Goal: Information Seeking & Learning: Learn about a topic

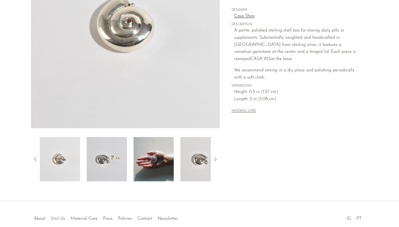
scroll to position [105, 0]
click at [201, 157] on img at bounding box center [200, 158] width 40 height 44
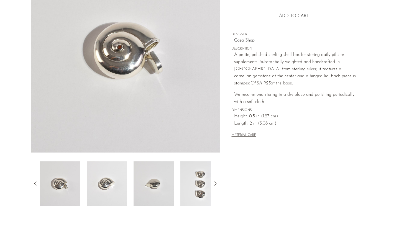
scroll to position [80, 0]
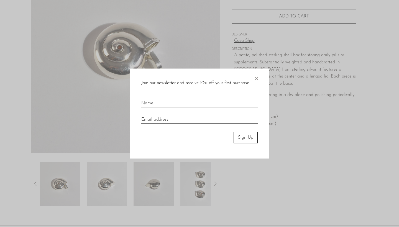
click at [259, 77] on div "Join our newsletter and receive 10% off your first purchase. × Sign Up" at bounding box center [199, 114] width 138 height 90
click at [255, 77] on span "×" at bounding box center [256, 78] width 6 height 18
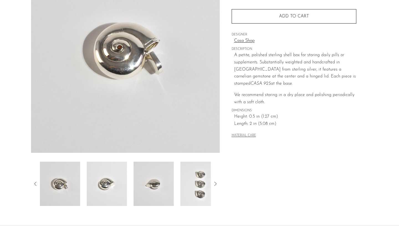
click at [214, 182] on icon at bounding box center [215, 183] width 7 height 7
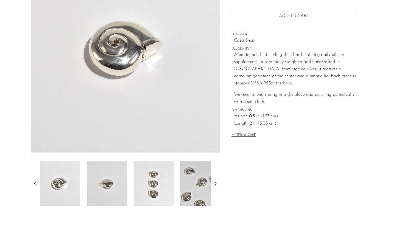
scroll to position [84, 0]
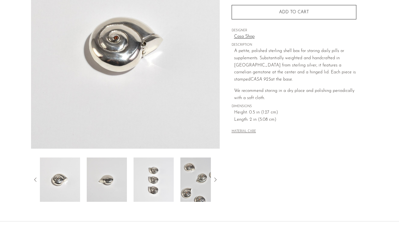
click at [213, 180] on icon at bounding box center [215, 179] width 7 height 7
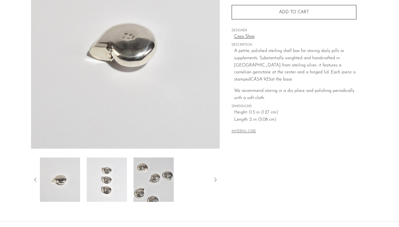
click at [158, 174] on img at bounding box center [153, 179] width 40 height 44
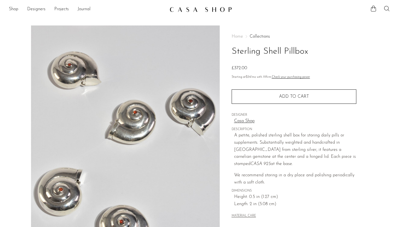
scroll to position [0, 0]
click at [16, 9] on link "Shop" at bounding box center [13, 9] width 9 height 7
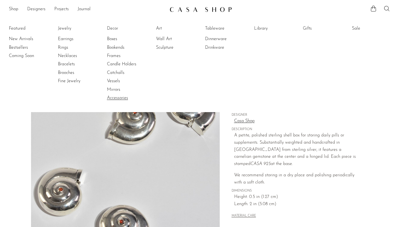
click at [113, 96] on link "Accessories" at bounding box center [128, 98] width 42 height 6
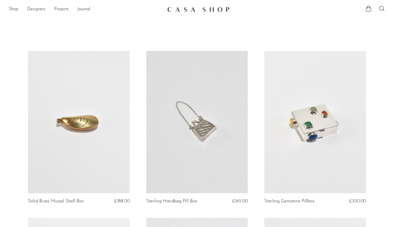
click at [326, 135] on link at bounding box center [316, 122] width 102 height 142
click at [74, 120] on link at bounding box center [79, 122] width 102 height 142
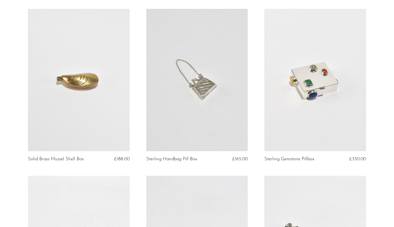
scroll to position [58, 0]
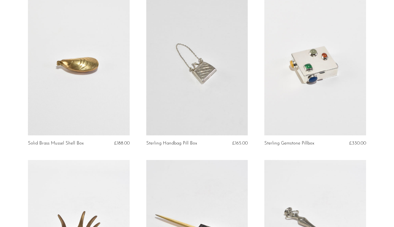
click at [177, 102] on link at bounding box center [197, 64] width 102 height 142
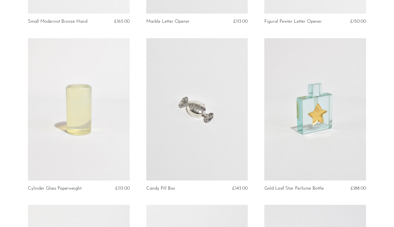
scroll to position [349, 0]
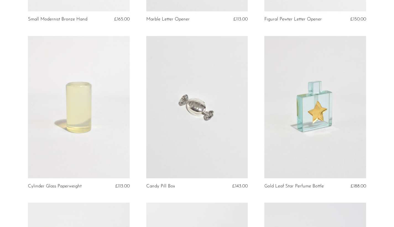
click at [286, 120] on link at bounding box center [316, 107] width 102 height 142
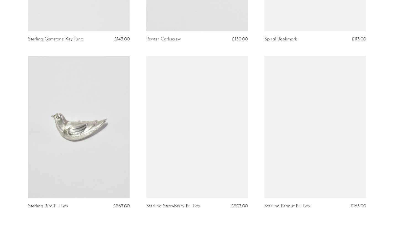
scroll to position [1343, 0]
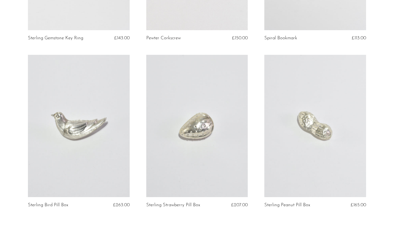
click at [190, 141] on link at bounding box center [197, 126] width 102 height 142
click at [293, 141] on link at bounding box center [316, 126] width 102 height 142
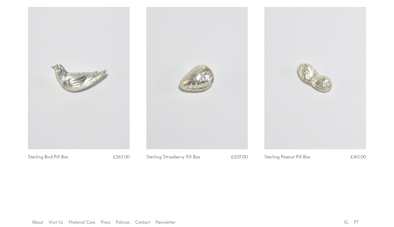
scroll to position [1390, 0]
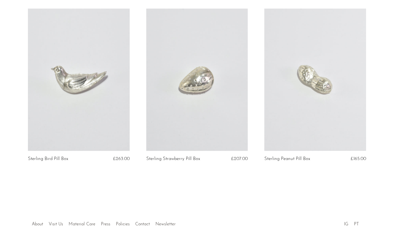
click at [121, 118] on link at bounding box center [79, 80] width 102 height 142
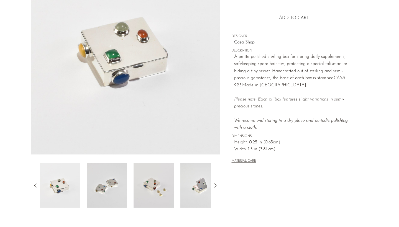
scroll to position [79, 0]
click at [118, 179] on img at bounding box center [107, 185] width 40 height 44
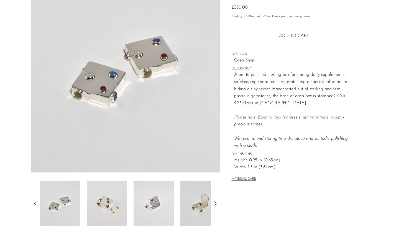
scroll to position [56, 0]
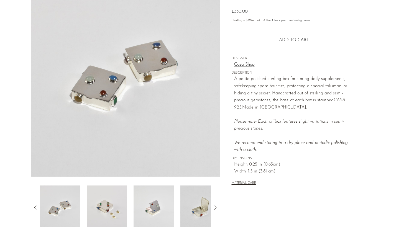
click at [111, 205] on img at bounding box center [107, 207] width 40 height 44
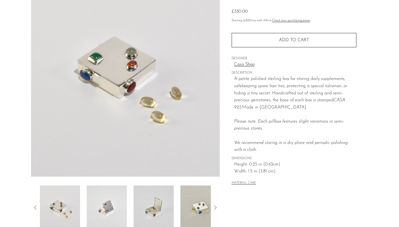
click at [111, 205] on img at bounding box center [107, 207] width 40 height 44
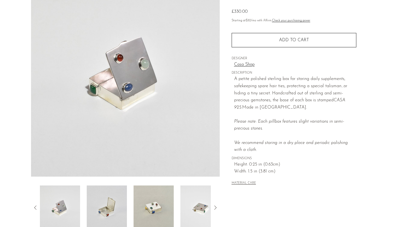
click at [115, 202] on img at bounding box center [107, 207] width 40 height 44
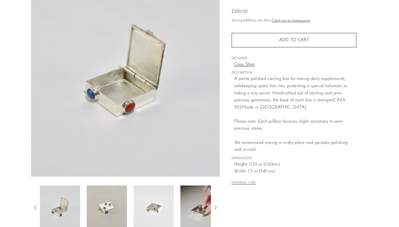
click at [115, 202] on img at bounding box center [107, 207] width 40 height 44
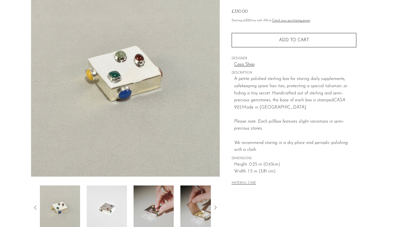
click at [115, 202] on img at bounding box center [107, 207] width 40 height 44
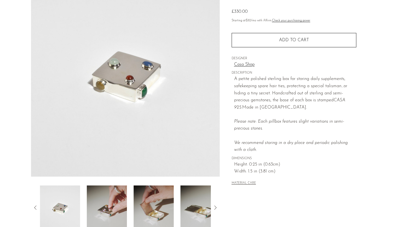
click at [115, 202] on img at bounding box center [107, 207] width 40 height 44
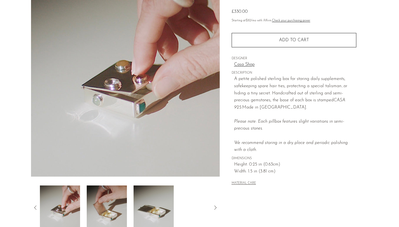
click at [119, 203] on img at bounding box center [107, 207] width 40 height 44
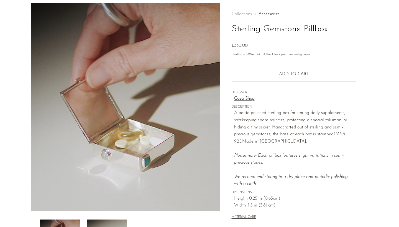
scroll to position [6, 0]
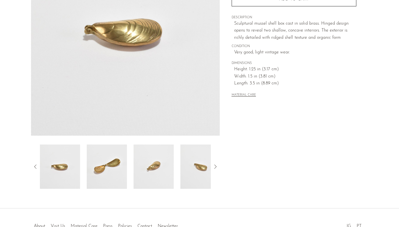
scroll to position [102, 0]
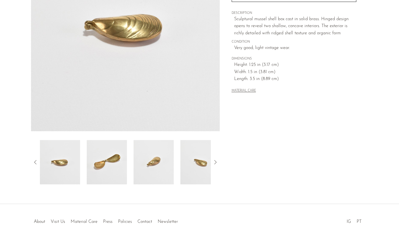
click at [108, 157] on img at bounding box center [107, 162] width 40 height 44
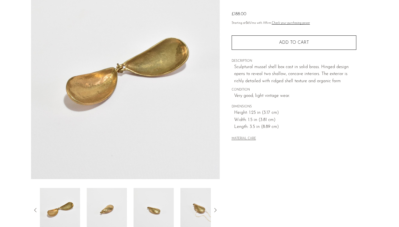
scroll to position [54, 0]
click at [116, 209] on img at bounding box center [107, 210] width 40 height 44
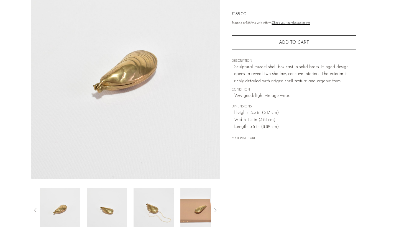
click at [116, 209] on img at bounding box center [107, 210] width 40 height 44
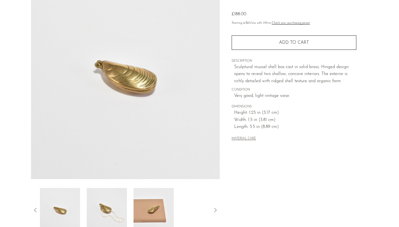
click at [116, 209] on img at bounding box center [107, 210] width 40 height 44
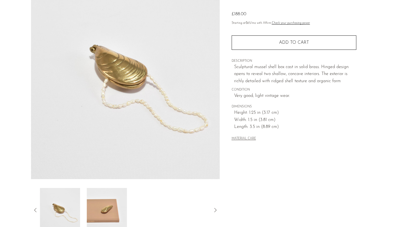
click at [117, 210] on img at bounding box center [107, 210] width 40 height 44
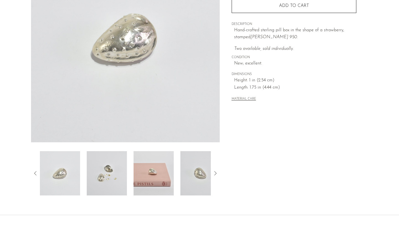
scroll to position [91, 0]
click at [116, 174] on img at bounding box center [107, 173] width 40 height 44
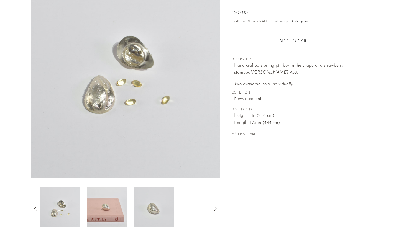
scroll to position [53, 0]
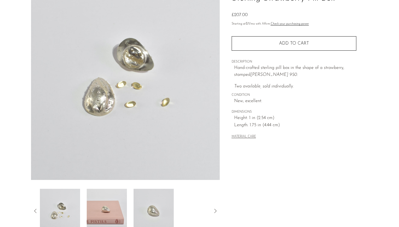
click at [113, 203] on img at bounding box center [107, 211] width 40 height 44
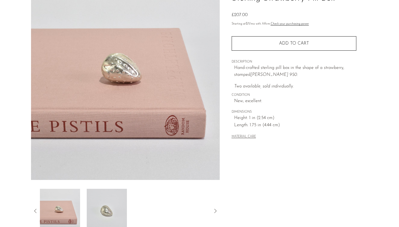
click at [115, 203] on img at bounding box center [107, 211] width 40 height 44
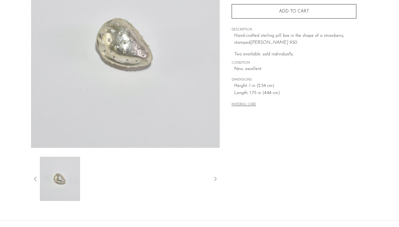
scroll to position [86, 0]
click at [35, 179] on icon at bounding box center [35, 178] width 7 height 7
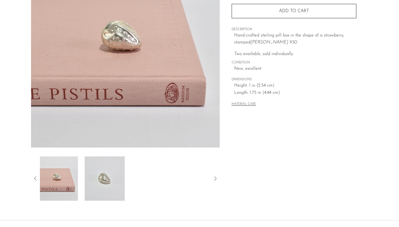
click at [35, 179] on icon at bounding box center [35, 178] width 7 height 7
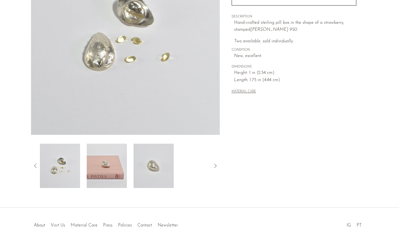
scroll to position [99, 0]
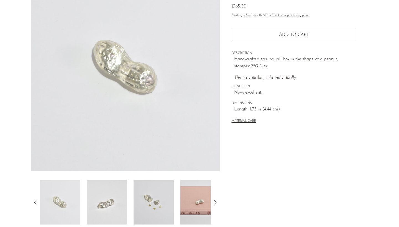
scroll to position [62, 0]
click at [117, 188] on img at bounding box center [107, 202] width 40 height 44
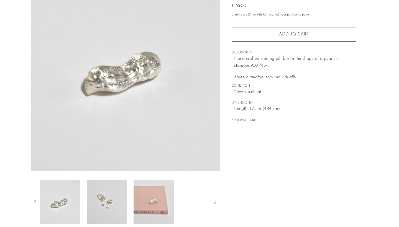
click at [110, 197] on img at bounding box center [107, 202] width 40 height 44
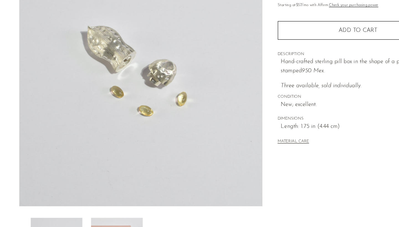
scroll to position [61, 0]
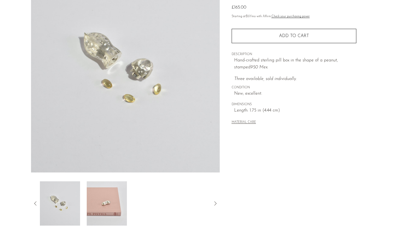
click at [106, 205] on img at bounding box center [107, 203] width 40 height 44
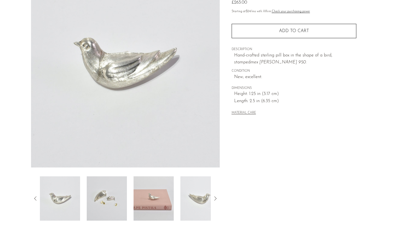
scroll to position [67, 0]
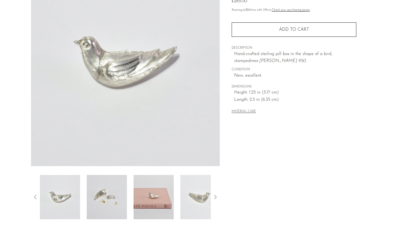
click at [117, 190] on img at bounding box center [107, 197] width 40 height 44
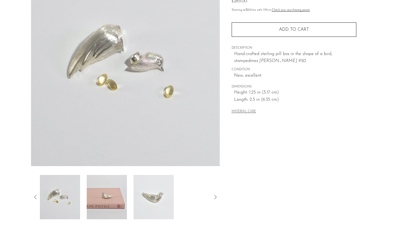
click at [115, 199] on img at bounding box center [107, 197] width 40 height 44
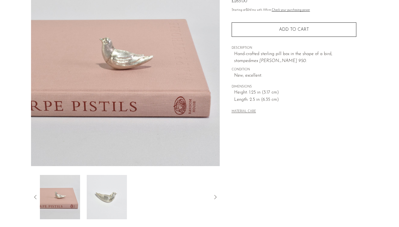
click at [109, 201] on img at bounding box center [107, 197] width 40 height 44
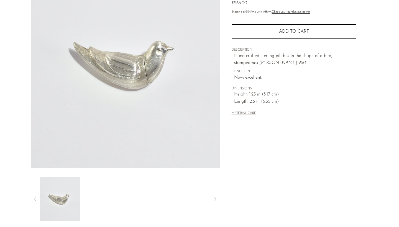
scroll to position [64, 0]
click at [33, 200] on icon at bounding box center [35, 199] width 7 height 7
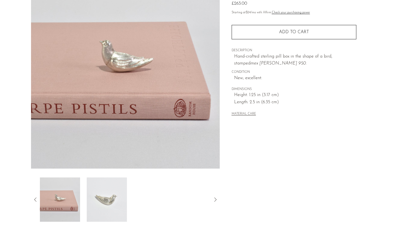
click at [33, 200] on icon at bounding box center [35, 199] width 7 height 7
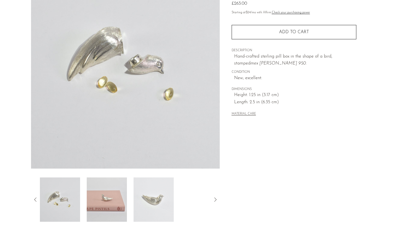
click at [54, 195] on img at bounding box center [60, 199] width 40 height 44
click at [104, 206] on img at bounding box center [107, 199] width 40 height 44
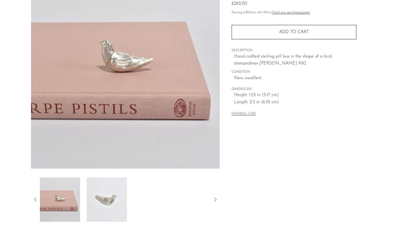
click at [34, 198] on icon at bounding box center [35, 199] width 7 height 7
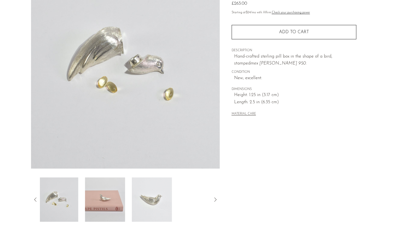
click at [34, 198] on icon at bounding box center [35, 199] width 7 height 7
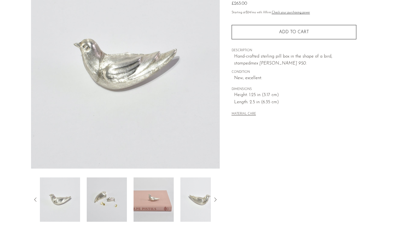
click at [34, 198] on icon at bounding box center [35, 199] width 7 height 7
click at [106, 201] on img at bounding box center [107, 199] width 40 height 44
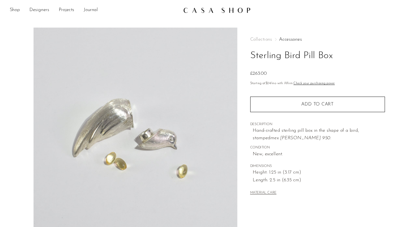
scroll to position [0, 0]
click at [29, 9] on link "Designers" at bounding box center [36, 9] width 18 height 7
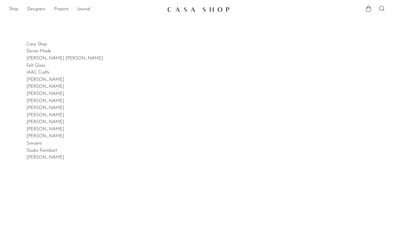
click at [16, 8] on link "Shop" at bounding box center [13, 9] width 9 height 7
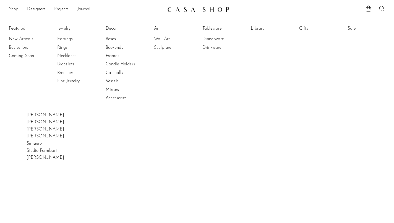
click at [111, 79] on link "Vessels" at bounding box center [127, 81] width 42 height 6
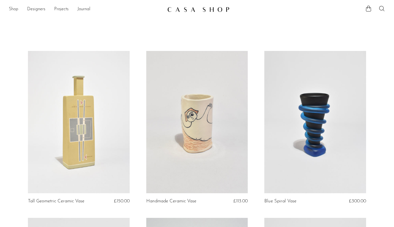
click at [18, 10] on link "Shop" at bounding box center [13, 9] width 9 height 7
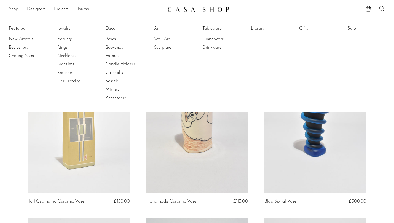
click at [68, 28] on link "Jewelry" at bounding box center [78, 28] width 42 height 6
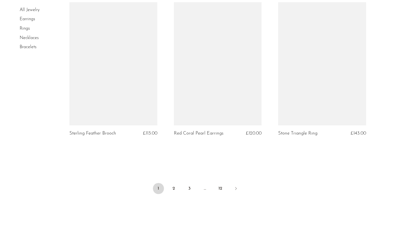
scroll to position [1692, 0]
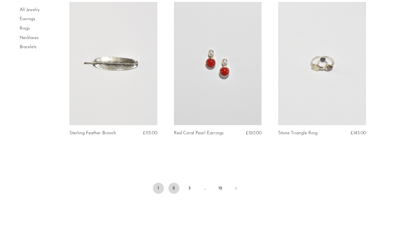
click at [177, 189] on link "2" at bounding box center [174, 188] width 11 height 11
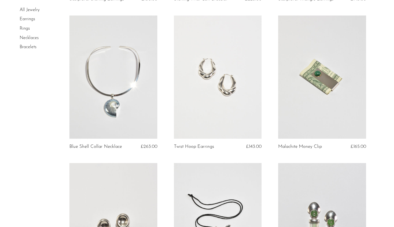
scroll to position [476, 0]
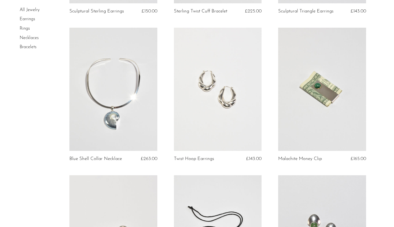
click at [120, 117] on link at bounding box center [113, 89] width 88 height 123
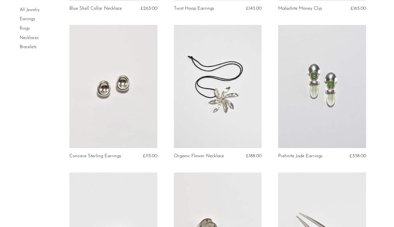
scroll to position [626, 0]
click at [205, 97] on link at bounding box center [218, 86] width 88 height 123
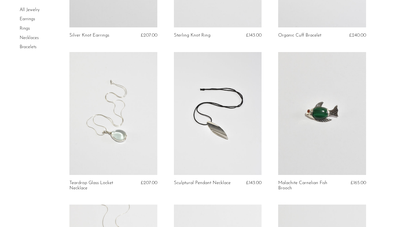
scroll to position [1042, 0]
click at [104, 126] on link at bounding box center [113, 113] width 88 height 123
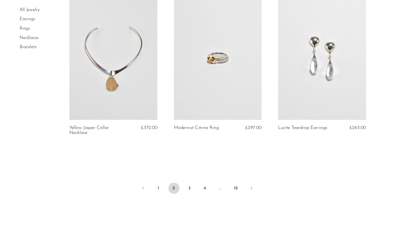
scroll to position [1712, 0]
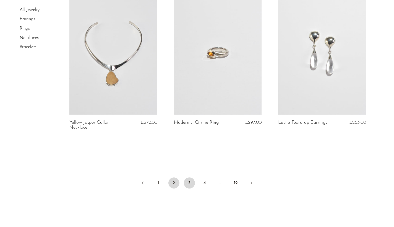
click at [190, 179] on link "3" at bounding box center [189, 182] width 11 height 11
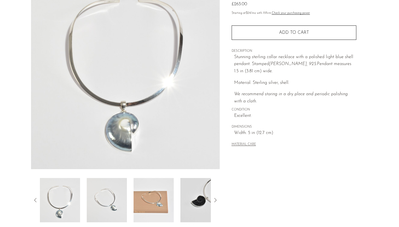
scroll to position [64, 0]
click at [122, 179] on img at bounding box center [107, 200] width 40 height 44
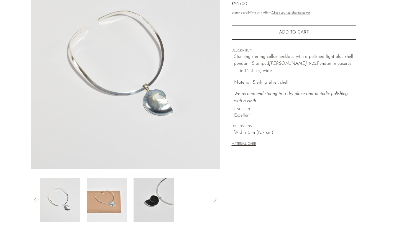
click at [115, 196] on img at bounding box center [107, 200] width 40 height 44
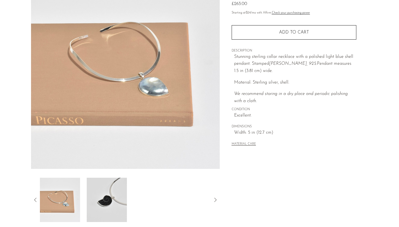
click at [122, 198] on img at bounding box center [107, 200] width 40 height 44
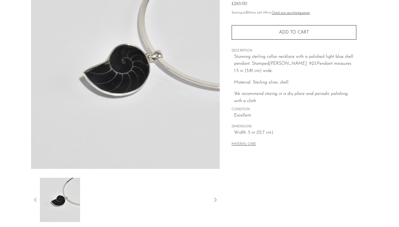
click at [34, 198] on icon at bounding box center [35, 200] width 7 height 7
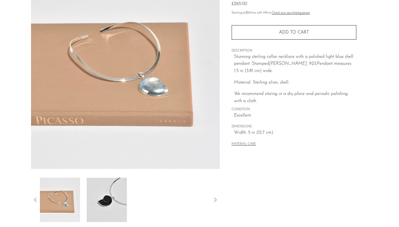
click at [34, 198] on icon at bounding box center [35, 200] width 7 height 7
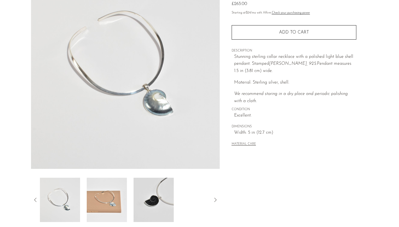
click at [34, 198] on icon at bounding box center [35, 200] width 7 height 7
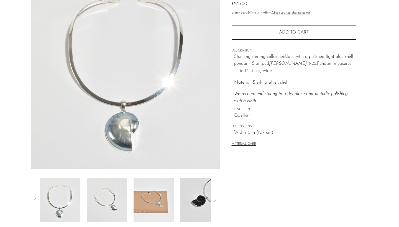
click at [34, 198] on icon at bounding box center [35, 200] width 7 height 7
click at [70, 201] on img at bounding box center [60, 200] width 40 height 44
click at [88, 198] on img at bounding box center [107, 200] width 40 height 44
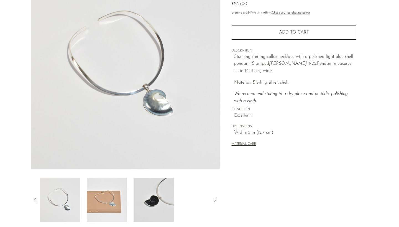
click at [103, 198] on img at bounding box center [107, 200] width 40 height 44
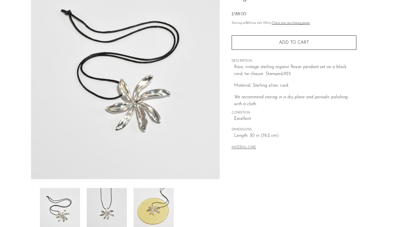
scroll to position [57, 0]
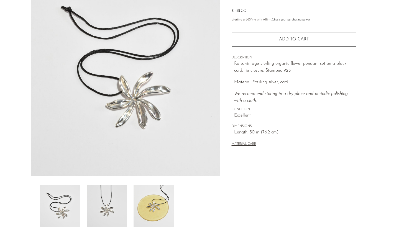
click at [118, 198] on img at bounding box center [107, 207] width 40 height 44
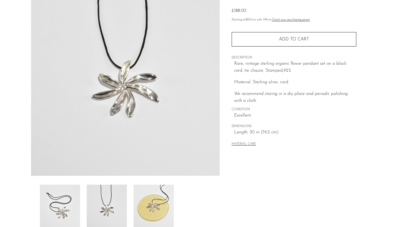
click at [157, 194] on img at bounding box center [153, 207] width 40 height 44
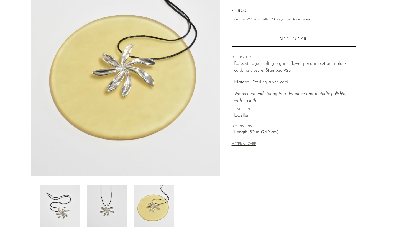
click at [75, 198] on img at bounding box center [60, 207] width 40 height 44
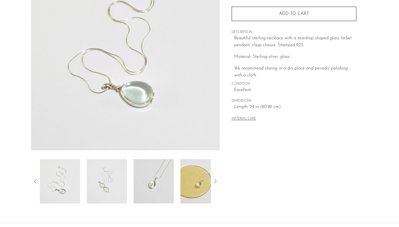
scroll to position [83, 0]
click at [107, 182] on img at bounding box center [107, 181] width 40 height 44
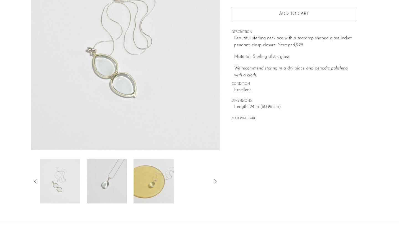
click at [107, 182] on img at bounding box center [107, 181] width 40 height 44
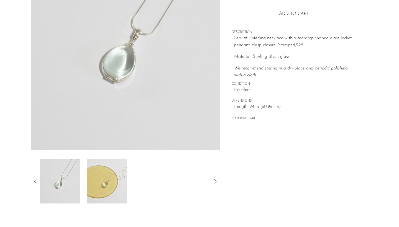
click at [107, 182] on img at bounding box center [107, 181] width 40 height 44
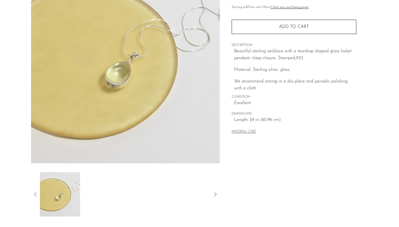
scroll to position [70, 0]
click at [34, 196] on icon at bounding box center [35, 194] width 7 height 7
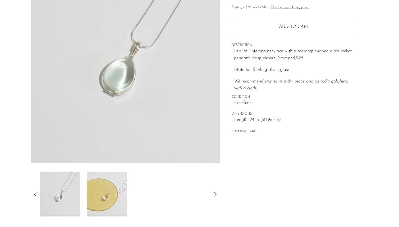
click at [34, 196] on icon at bounding box center [35, 194] width 7 height 7
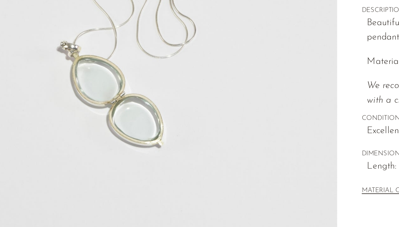
scroll to position [56, 0]
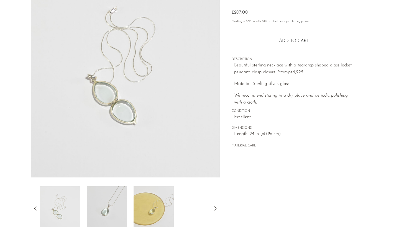
click at [67, 203] on img at bounding box center [60, 208] width 40 height 44
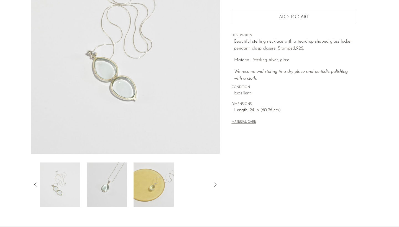
scroll to position [79, 0]
click at [32, 186] on icon at bounding box center [35, 184] width 7 height 7
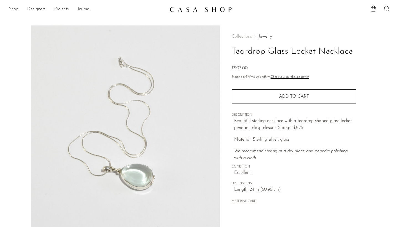
scroll to position [0, 0]
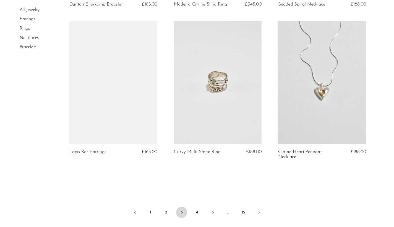
scroll to position [1697, 0]
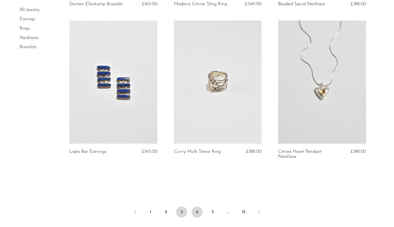
click at [198, 206] on link "4" at bounding box center [197, 211] width 11 height 11
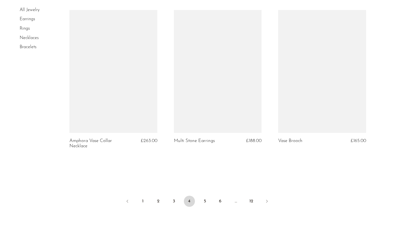
scroll to position [1691, 0]
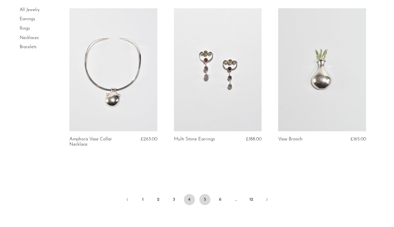
click at [208, 199] on link "5" at bounding box center [205, 199] width 11 height 11
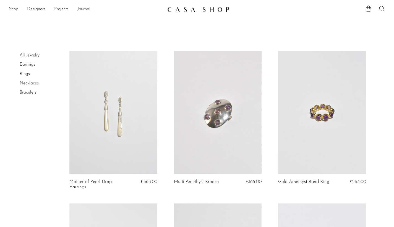
click at [86, 9] on link "Journal" at bounding box center [83, 9] width 13 height 7
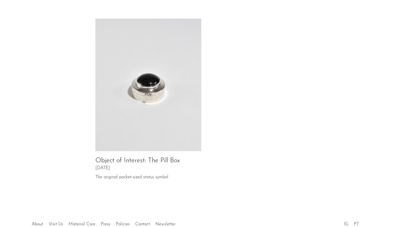
scroll to position [257, 0]
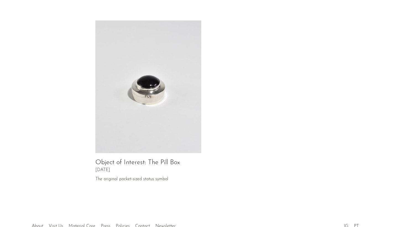
click at [156, 105] on img at bounding box center [148, 86] width 106 height 133
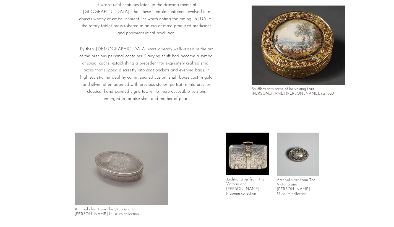
scroll to position [564, 0]
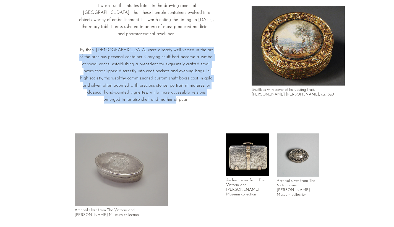
drag, startPoint x: 95, startPoint y: 32, endPoint x: 185, endPoint y: 79, distance: 101.5
click at [185, 79] on p "By then, Victorians were already well-versed in the art of the precious persona…" at bounding box center [146, 75] width 135 height 57
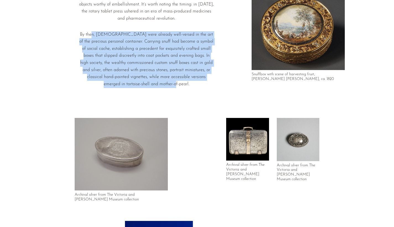
scroll to position [581, 0]
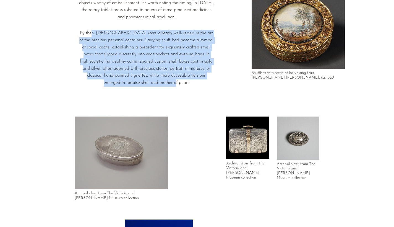
click at [185, 79] on div "It wasn't until centuries later—in the drawing rooms of Victorian England—that …" at bounding box center [147, 36] width 144 height 128
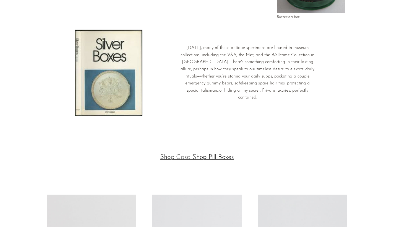
scroll to position [1080, 0]
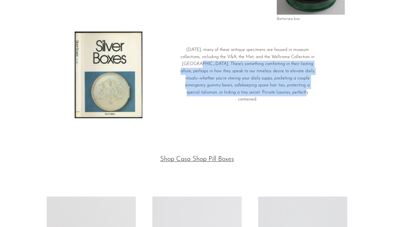
drag, startPoint x: 199, startPoint y: 42, endPoint x: 305, endPoint y: 69, distance: 109.3
click at [305, 69] on p "Today, many of these antique specimens are housed in museum collections, includ…" at bounding box center [247, 74] width 135 height 57
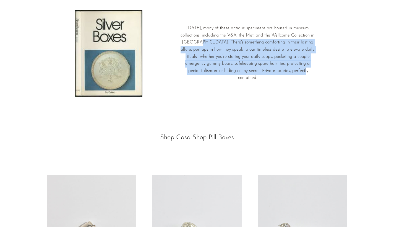
scroll to position [1106, 0]
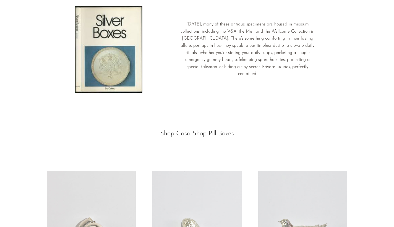
click at [248, 128] on h2 "Shop Casa Shop Pill Boxes" at bounding box center [197, 133] width 252 height 11
click at [224, 130] on link "Shop Casa Shop Pill Boxes" at bounding box center [197, 133] width 74 height 7
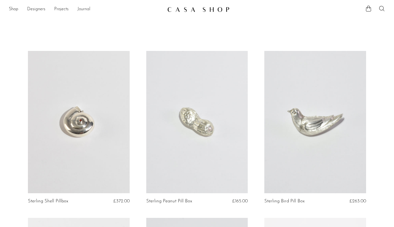
click at [86, 9] on link "Journal" at bounding box center [83, 9] width 13 height 7
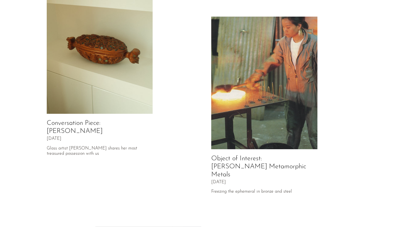
scroll to position [48, 0]
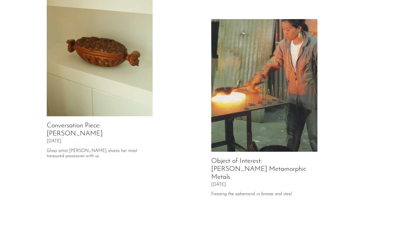
click at [224, 128] on img at bounding box center [264, 85] width 106 height 133
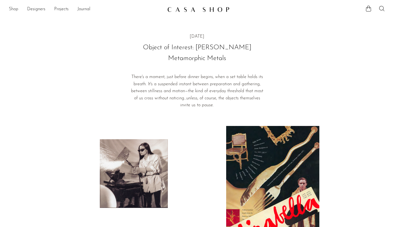
click at [16, 10] on link "Shop" at bounding box center [13, 9] width 9 height 7
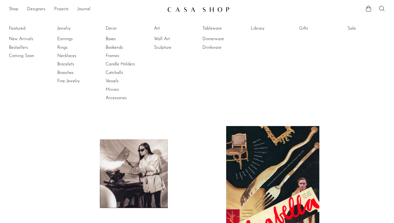
click at [190, 10] on img at bounding box center [198, 10] width 62 height 6
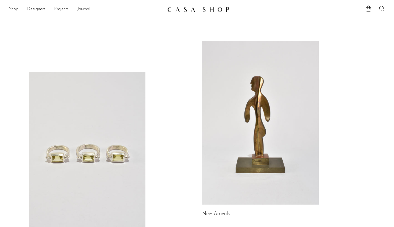
click at [58, 9] on link "Projects" at bounding box center [61, 9] width 14 height 7
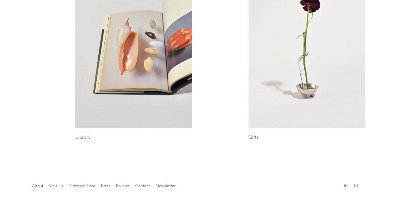
scroll to position [315, 0]
click at [38, 186] on link "About" at bounding box center [37, 186] width 11 height 4
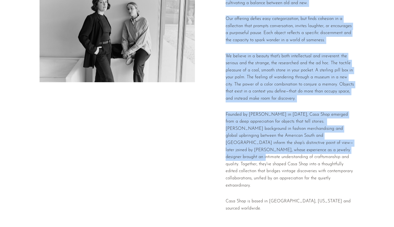
scroll to position [97, 0]
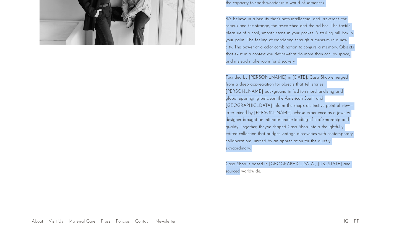
drag, startPoint x: 226, startPoint y: 41, endPoint x: 351, endPoint y: 155, distance: 168.9
click at [351, 155] on div "Casa Shop is a home for the curious, where the promise of the unexpected is sti…" at bounding box center [290, 60] width 129 height 238
copy div "Casa Shop is a home for the curious, where the promise of the unexpected is sti…"
click at [315, 146] on div "Casa Shop is a home for the curious, where the promise of the unexpected is sti…" at bounding box center [290, 60] width 129 height 238
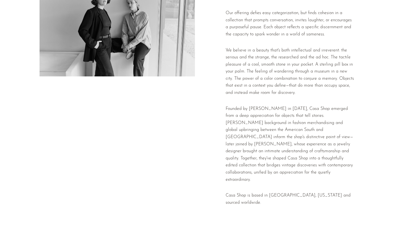
scroll to position [59, 0]
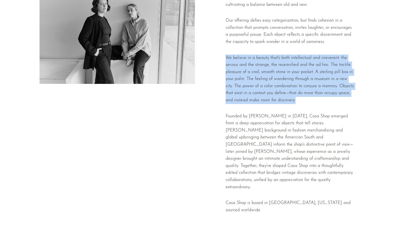
drag, startPoint x: 226, startPoint y: 55, endPoint x: 320, endPoint y: 97, distance: 102.8
click at [320, 97] on p "We believe in a beauty that's both intellectual and irreverent: the serious and…" at bounding box center [290, 80] width 129 height 50
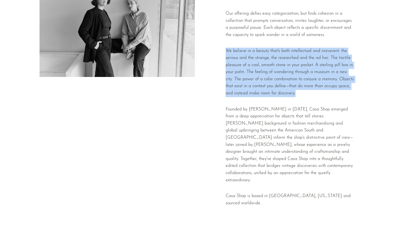
scroll to position [68, 0]
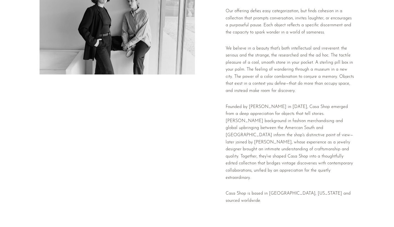
click at [320, 97] on div "Casa Shop is a home for the curious, where the promise of the unexpected is sti…" at bounding box center [290, 90] width 129 height 238
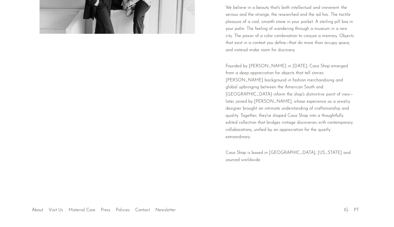
scroll to position [109, 0]
click at [105, 208] on link "Press" at bounding box center [105, 210] width 9 height 4
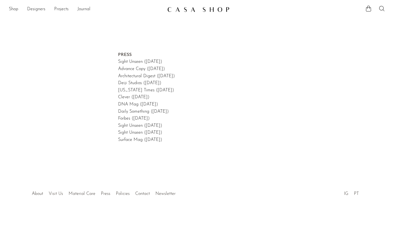
click at [57, 192] on link "Visit Us" at bounding box center [56, 194] width 14 height 4
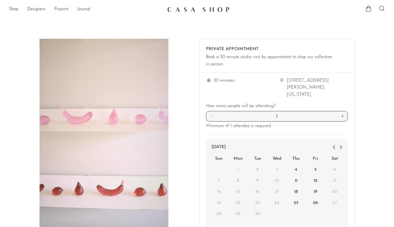
click at [65, 9] on link "Projects" at bounding box center [61, 9] width 14 height 7
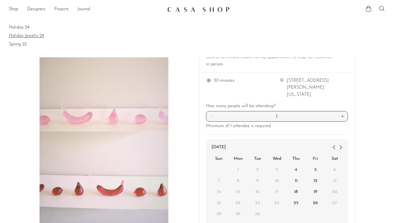
click at [28, 36] on link "Holiday Jewelry 24" at bounding box center [197, 36] width 377 height 6
